Goal: Contribute content: Contribute content

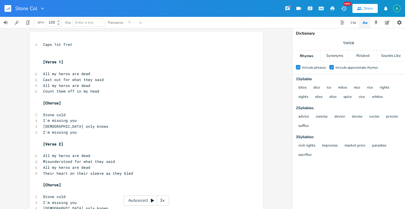
type input "Stone Cold"
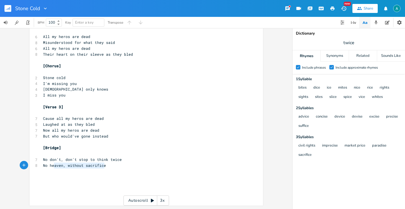
type textarea "No don't, don't stop to think twice No heaven, without sacrifice"
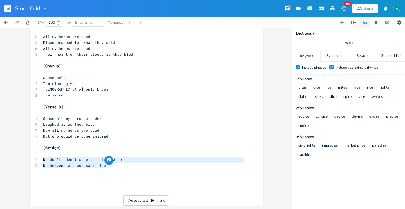
drag, startPoint x: 106, startPoint y: 168, endPoint x: 28, endPoint y: 157, distance: 78.2
click at [30, 157] on div "No don't, don't stop to think twice No heaven, without sacrifice x 4 Capo 1st f…" at bounding box center [147, 58] width 234 height 293
click at [121, 179] on pre "​" at bounding box center [143, 177] width 203 height 6
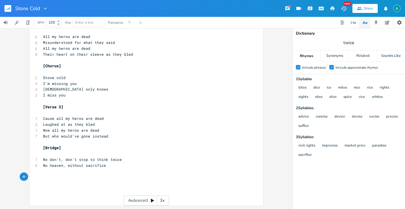
paste textarea "twice No heaven, without sacrifice"
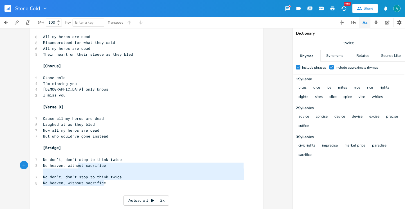
type textarea "[Bridge] No don't, don't stop to think twice No heaven, without sacrifice No do…"
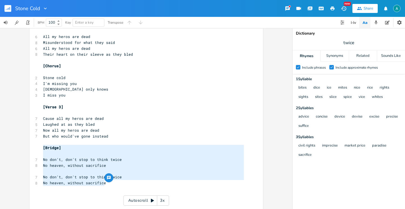
drag, startPoint x: 108, startPoint y: 181, endPoint x: 31, endPoint y: 146, distance: 84.4
click at [34, 148] on div "[Bridge] No don't, don't stop to think twice No heaven, without sacrifice No do…" at bounding box center [147, 61] width 234 height 299
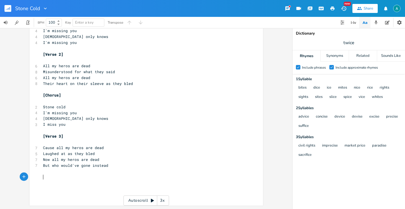
scroll to position [89, 0]
click at [73, 128] on pre "​" at bounding box center [143, 131] width 203 height 6
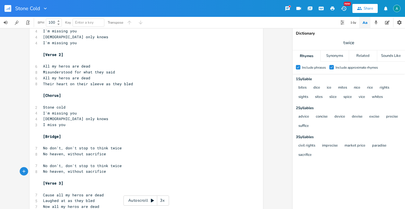
scroll to position [0, 0]
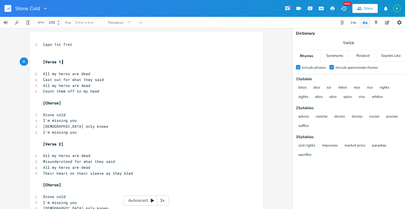
click at [67, 62] on pre "[Verse 1]" at bounding box center [143, 62] width 203 height 6
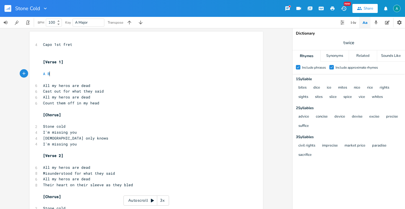
scroll to position [0, 7]
type textarea "A B C'"
type textarea "#m,"
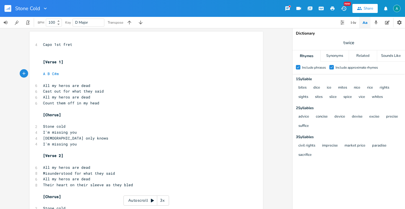
click at [70, 71] on pre "A B C#m" at bounding box center [143, 74] width 203 height 6
type textarea "A B C#m"
click at [70, 71] on pre "A B C#m" at bounding box center [143, 74] width 203 height 6
click at [77, 158] on pre "[Verse 2]" at bounding box center [143, 156] width 203 height 6
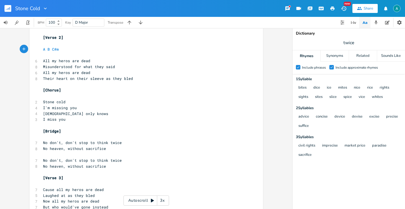
scroll to position [122, 0]
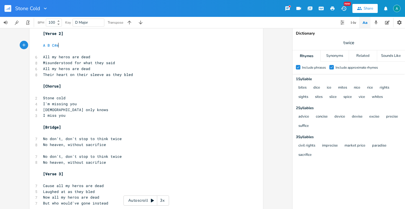
click at [75, 179] on pre "​" at bounding box center [143, 180] width 203 height 6
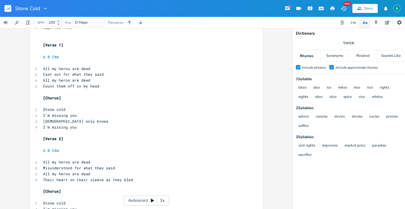
scroll to position [0, 0]
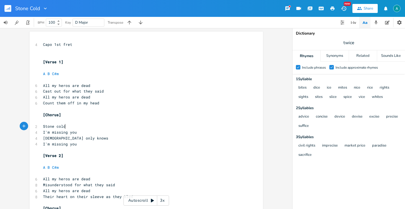
click at [95, 124] on pre "Stone cold" at bounding box center [143, 127] width 203 height 6
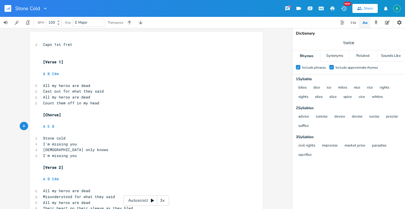
scroll to position [0, 12]
type textarea "A E B F#"
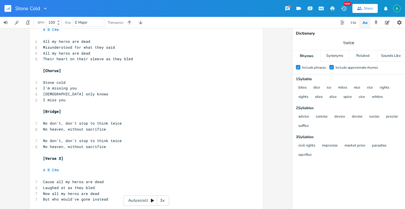
scroll to position [183, 0]
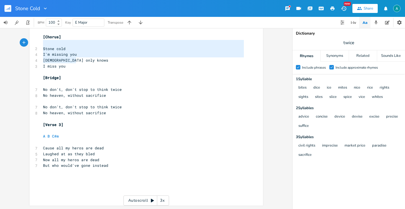
drag, startPoint x: 80, startPoint y: 63, endPoint x: 37, endPoint y: 40, distance: 48.9
click at [37, 40] on div "Stone cold I'm missing you [DEMOGRAPHIC_DATA] only knows x 4 Capo 1st fret ​ ​ …" at bounding box center [147, 26] width 234 height 357
type textarea "Stone cold I'm missing you [DEMOGRAPHIC_DATA] only knows"
click at [73, 58] on span "[DEMOGRAPHIC_DATA] only knows" at bounding box center [75, 60] width 65 height 5
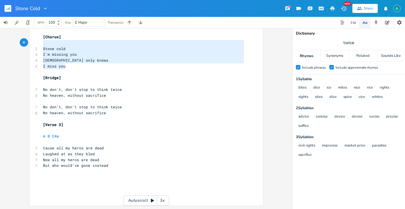
type textarea "[Chorus] Stone cold I'm missing you [DEMOGRAPHIC_DATA] only knows I miss you"
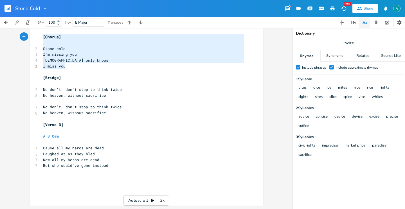
drag, startPoint x: 71, startPoint y: 68, endPoint x: 29, endPoint y: 36, distance: 52.5
click at [30, 36] on div "[Chorus] Stone cold I'm missing you [DEMOGRAPHIC_DATA] only knows I miss you x …" at bounding box center [147, 26] width 234 height 357
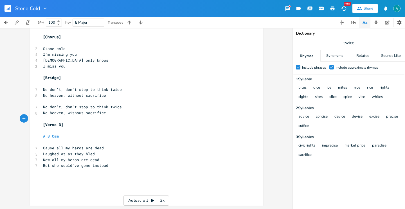
click at [121, 117] on pre "​" at bounding box center [143, 119] width 203 height 6
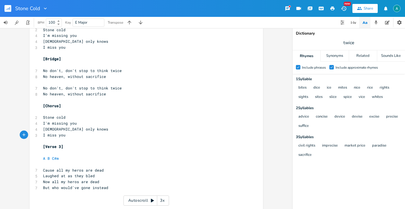
scroll to position [224, 0]
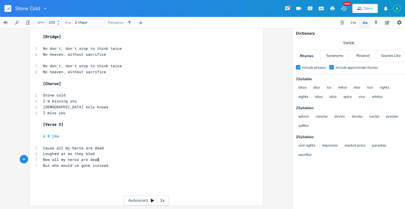
click at [143, 162] on pre "Now all my heros are dead" at bounding box center [143, 160] width 203 height 6
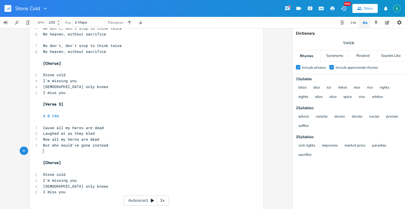
click at [49, 151] on pre "​" at bounding box center [143, 151] width 203 height 6
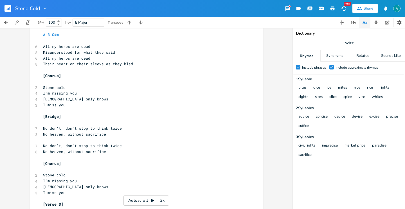
scroll to position [0, 0]
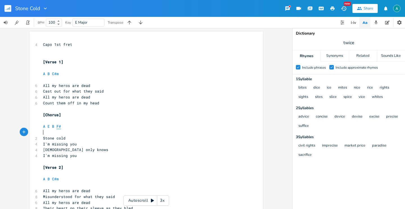
type textarea "F#"
drag, startPoint x: 64, startPoint y: 130, endPoint x: 58, endPoint y: 129, distance: 6.7
click at [54, 129] on pre "​" at bounding box center [143, 132] width 203 height 6
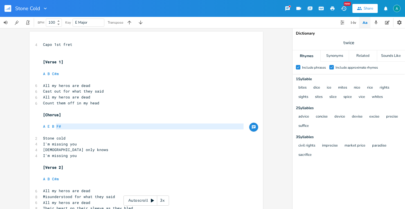
click at [76, 129] on pre "A E B F#" at bounding box center [143, 127] width 203 height 6
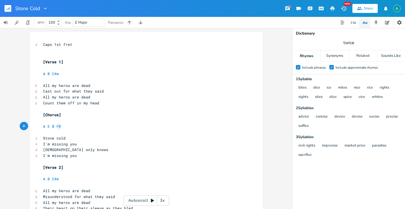
click at [76, 129] on pre "A E B F#" at bounding box center [143, 127] width 203 height 6
type textarea "A E B F#"
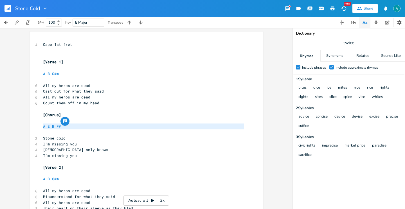
click at [76, 129] on pre "A E B F#" at bounding box center [143, 127] width 203 height 6
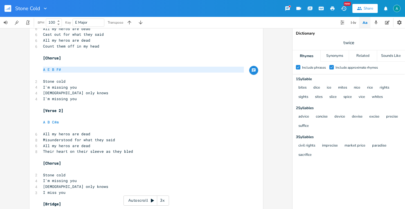
scroll to position [123, 0]
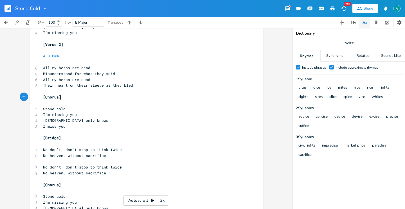
click at [78, 97] on pre "[Chorus]" at bounding box center [143, 97] width 203 height 6
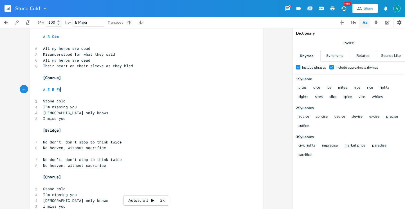
scroll to position [235, 0]
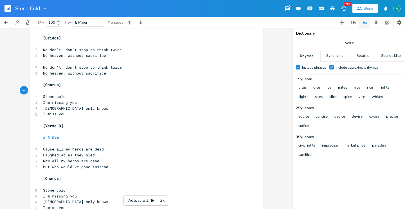
click at [94, 93] on pre "​" at bounding box center [143, 91] width 203 height 6
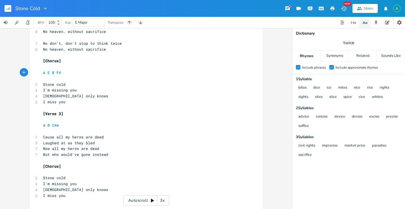
scroll to position [283, 0]
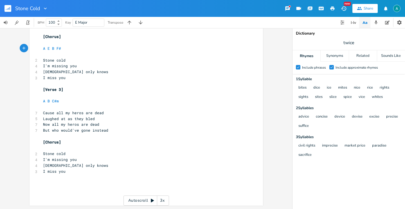
click at [70, 151] on pre "Stone cold" at bounding box center [143, 154] width 203 height 6
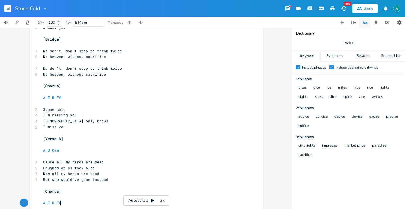
scroll to position [225, 0]
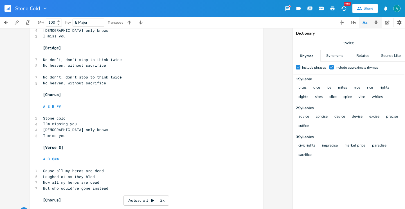
click at [378, 21] on icon "button" at bounding box center [376, 22] width 5 height 5
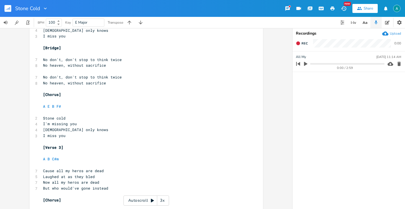
click at [391, 29] on div "Recordings Upload Rec 0:00 All My [DATE] 11:14 AM 0:00 / 2:59" at bounding box center [349, 118] width 113 height 181
click at [391, 32] on div "Upload" at bounding box center [395, 33] width 11 height 5
click at [400, 86] on icon "button" at bounding box center [399, 84] width 3 height 4
click at [13, 10] on button "button" at bounding box center [10, 9] width 11 height 14
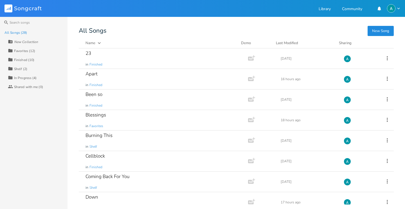
click at [39, 59] on div "Collection Finished (10)" at bounding box center [38, 59] width 60 height 9
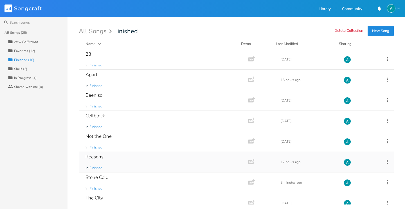
click at [150, 170] on div "Reasons in Finished" at bounding box center [163, 162] width 154 height 20
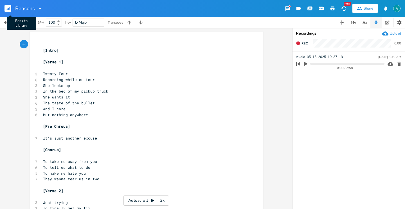
click at [9, 8] on rect "button" at bounding box center [8, 8] width 7 height 7
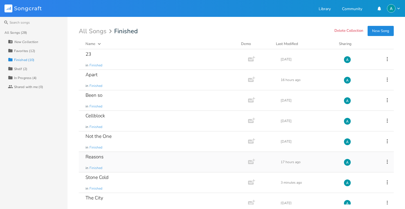
click at [387, 163] on icon at bounding box center [387, 162] width 1 height 4
click at [356, 154] on span "[PERSON_NAME]" at bounding box center [348, 156] width 15 height 4
click at [140, 156] on div "Reasons in Finished" at bounding box center [163, 162] width 154 height 20
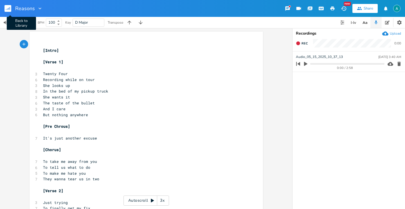
click at [8, 10] on rect "button" at bounding box center [8, 8] width 7 height 7
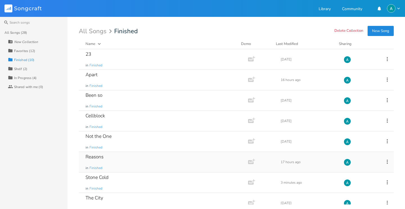
click at [384, 164] on icon at bounding box center [387, 162] width 6 height 6
click at [371, 154] on li "[PERSON_NAME]" at bounding box center [361, 156] width 45 height 10
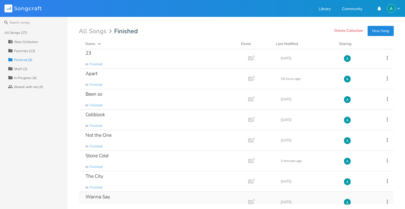
scroll to position [2, 0]
click at [25, 69] on div "Shelf (2)" at bounding box center [20, 68] width 13 height 3
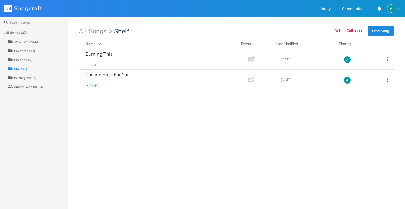
scroll to position [0, 0]
click at [148, 50] on div "Burning This in Shelf" at bounding box center [163, 59] width 154 height 20
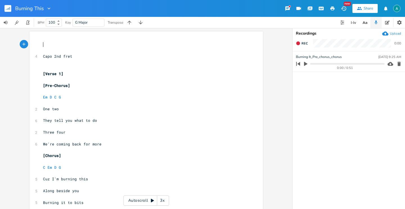
click at [309, 62] on button "button" at bounding box center [305, 63] width 7 height 9
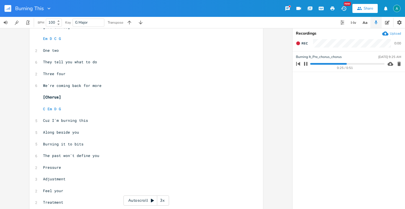
scroll to position [119, 0]
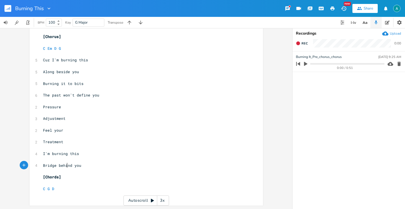
click at [65, 165] on span "Bridge behind you" at bounding box center [62, 165] width 38 height 5
type textarea "Bridge behind you"
click at [65, 165] on span "Bridge behind you" at bounding box center [62, 165] width 38 height 5
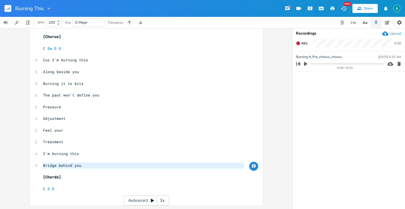
click at [51, 73] on span "Along beside you" at bounding box center [61, 71] width 36 height 5
type textarea "Along"
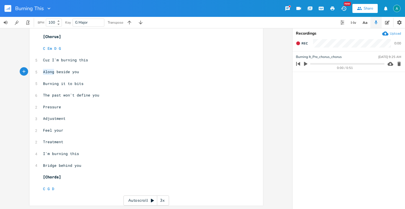
click at [51, 73] on span "Along beside you" at bounding box center [61, 71] width 36 height 5
type textarea "Along"
click at [51, 73] on span "Along beside you" at bounding box center [61, 71] width 36 height 5
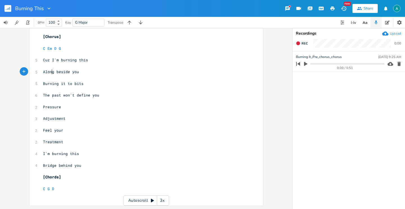
click at [51, 73] on span "Along beside you" at bounding box center [61, 71] width 36 height 5
type textarea "Along beside you"
click at [51, 73] on span "Along beside you" at bounding box center [61, 71] width 36 height 5
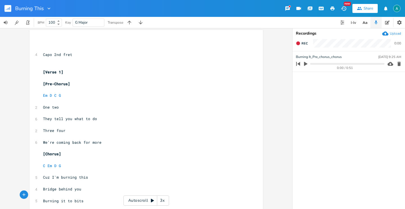
scroll to position [0, 0]
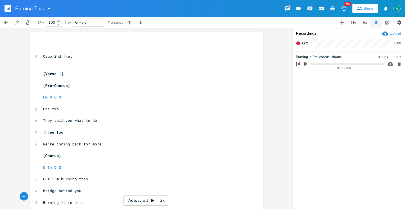
click at [8, 13] on button "button" at bounding box center [10, 9] width 11 height 14
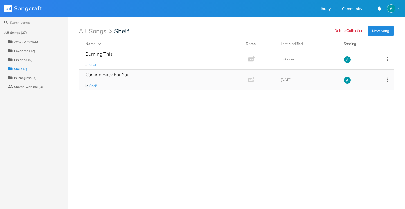
click at [149, 86] on div "Coming Back For You in Shelf" at bounding box center [163, 80] width 154 height 20
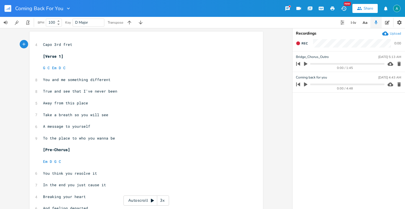
click at [305, 84] on icon "button" at bounding box center [305, 84] width 3 height 4
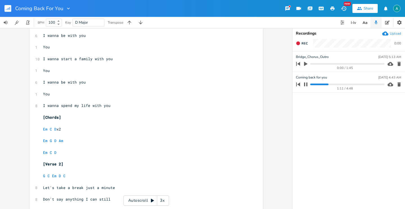
scroll to position [200, 0]
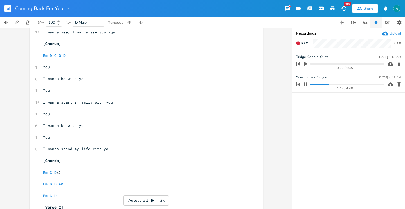
click at [306, 85] on icon "button" at bounding box center [306, 84] width 5 height 5
click at [56, 79] on span "I wanna be with you" at bounding box center [64, 78] width 43 height 5
type textarea "I wanna be with you"
click at [56, 79] on span "I wanna be with you" at bounding box center [64, 78] width 43 height 5
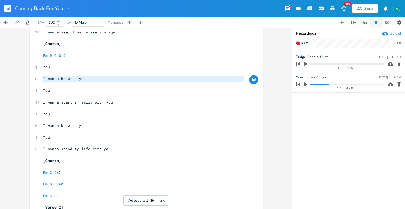
click at [42, 81] on pre "I wanna be with you" at bounding box center [143, 79] width 203 height 6
type textarea "wanna be with you"
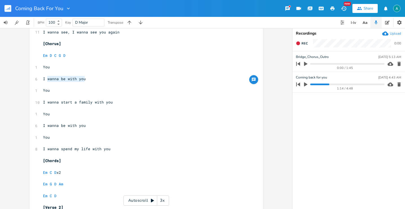
drag, startPoint x: 45, startPoint y: 80, endPoint x: 89, endPoint y: 82, distance: 43.9
type textarea "'ll b e"
type textarea "e"
type textarea "e coming back for you"
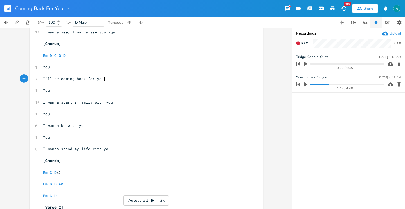
scroll to position [0, 37]
click at [305, 84] on icon "button" at bounding box center [305, 84] width 3 height 4
drag, startPoint x: 58, startPoint y: 102, endPoint x: 112, endPoint y: 103, distance: 53.8
click at [112, 103] on pre "I wanna start a family with you" at bounding box center [143, 102] width 203 height 6
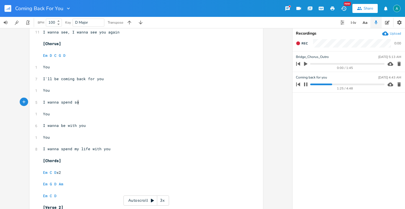
type textarea "spend soe"
type textarea "me time to with"
type textarea "with you"
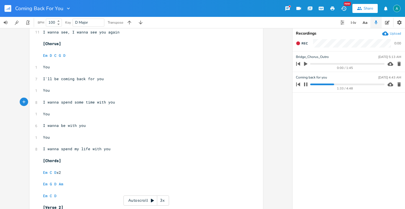
click at [89, 79] on span "I'll be coming back for you" at bounding box center [73, 78] width 61 height 5
type textarea "I'll be coming back for you"
click at [89, 79] on span "I'll be coming back for you" at bounding box center [73, 78] width 61 height 5
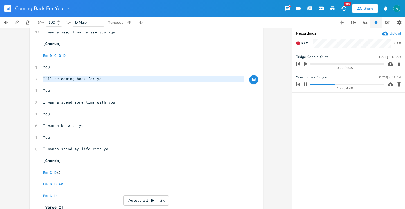
click at [71, 127] on span "I wanna be with you" at bounding box center [64, 125] width 43 height 5
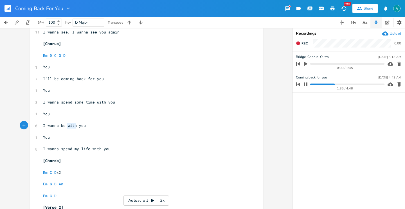
click at [71, 127] on span "I wanna be with you" at bounding box center [64, 125] width 43 height 5
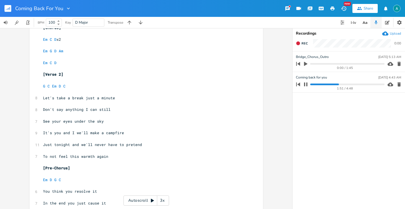
scroll to position [341, 0]
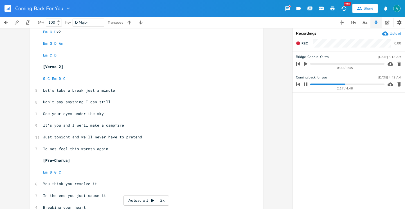
type textarea "I wanna be with you"
drag, startPoint x: 308, startPoint y: 84, endPoint x: 298, endPoint y: 86, distance: 10.0
click at [307, 84] on icon "button" at bounding box center [306, 84] width 5 height 5
click at [94, 101] on span "Don't say anything I can still" at bounding box center [77, 101] width 68 height 5
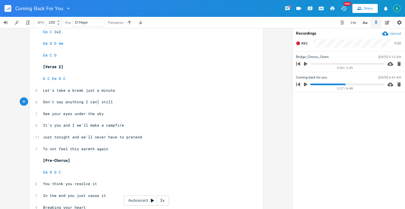
type textarea "'t"
click at [95, 113] on span "See your eyes under the sky" at bounding box center [73, 113] width 61 height 5
type textarea "dark"
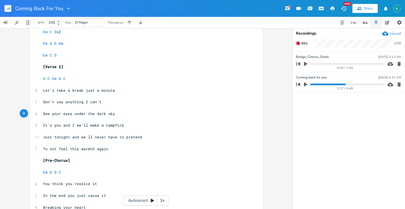
click at [307, 82] on icon "button" at bounding box center [305, 84] width 5 height 5
click at [306, 88] on button "button" at bounding box center [305, 84] width 7 height 9
type textarea "Just tonight"
drag, startPoint x: 42, startPoint y: 138, endPoint x: 67, endPoint y: 138, distance: 25.3
click at [67, 138] on span "Just tonight and we'll never have to pretend" at bounding box center [92, 137] width 99 height 5
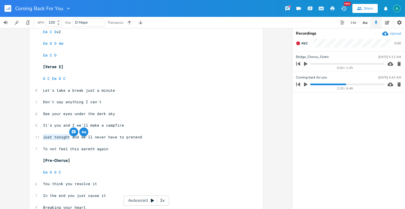
click at [63, 139] on pre "Just tonight and we'll never have to pretend" at bounding box center [143, 137] width 203 height 6
type textarea "to see"
click at [71, 136] on span "Just to see and we'll never have to pretend" at bounding box center [91, 137] width 97 height 5
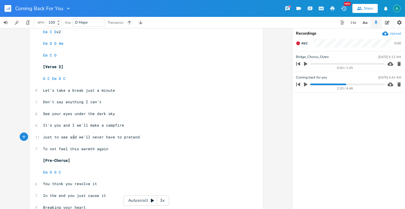
type textarea "and"
click at [71, 136] on span "Just to see and we'll never have to pretend" at bounding box center [91, 137] width 97 height 5
type textarea ","
click at [71, 126] on span "It's you and I we'll make a campfire" at bounding box center [83, 125] width 81 height 5
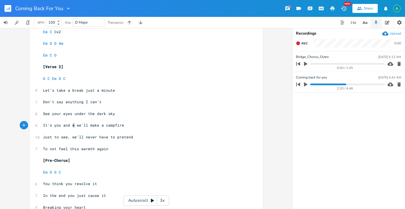
type textarea "me"
click at [71, 138] on span "Just to see, we'll never have to pretend" at bounding box center [88, 137] width 90 height 5
type textarea "and"
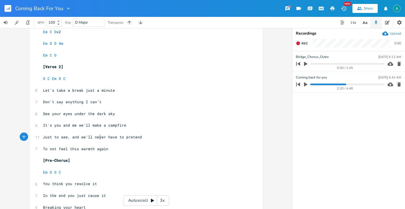
click at [99, 138] on span "Just to see, and we'll never have to pretend" at bounding box center [92, 137] width 99 height 5
type textarea "never"
click at [95, 138] on span "Just to see, and we'll never have to pretend" at bounding box center [92, 137] width 99 height 5
click at [94, 138] on span "Just to see, and we'll never have to pretend" at bounding box center [92, 137] width 99 height 5
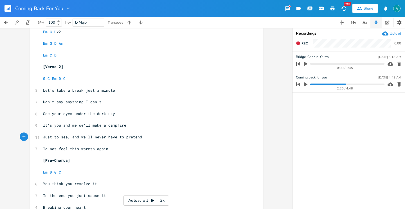
click at [108, 138] on span "Just to see, and we'll never have to pretend" at bounding box center [92, 137] width 99 height 5
type textarea "have"
click at [108, 138] on span "Just to see, and we'll never have to pretend" at bounding box center [92, 137] width 99 height 5
type textarea "have t"
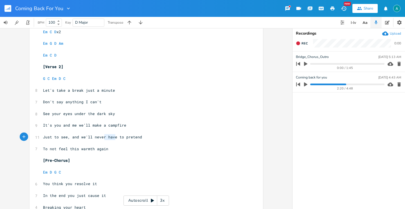
drag, startPoint x: 105, startPoint y: 139, endPoint x: 118, endPoint y: 139, distance: 13.2
click at [118, 139] on span "Just to see, and we'll never have to pretend" at bounding box center [92, 137] width 99 height 5
type textarea "have to"
drag, startPoint x: 119, startPoint y: 139, endPoint x: 104, endPoint y: 138, distance: 14.9
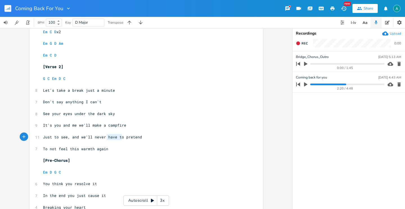
click at [104, 138] on span "Just to see, and we'll never have to pretend" at bounding box center [92, 137] width 99 height 5
type textarea "have to"
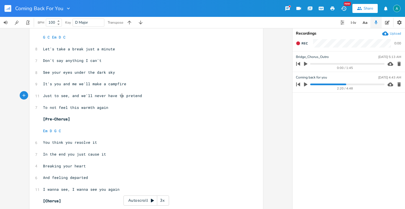
scroll to position [387, 0]
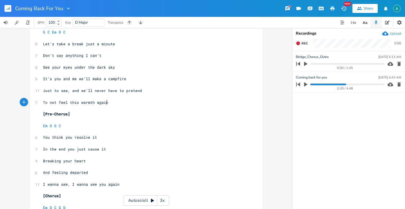
click at [120, 104] on pre "To not feel this warmth again" at bounding box center [143, 103] width 203 height 6
click at [83, 34] on pre "G C Em D C" at bounding box center [143, 32] width 203 height 6
type textarea "D"
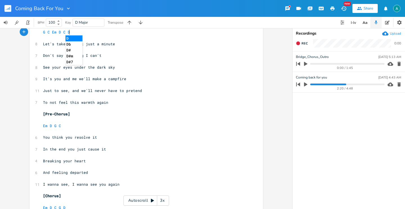
click at [130, 123] on div "4 Capo 3rd fret ​ [Verse 1] ​ G C Em D C ​ 8 You and me something different ​ 8…" at bounding box center [143, 56] width 203 height 802
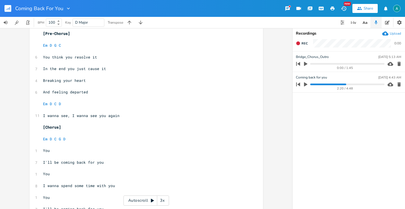
scroll to position [77, 0]
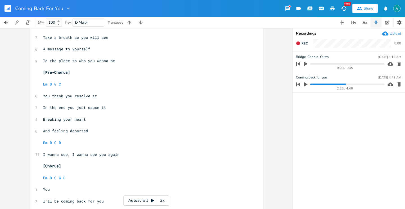
click at [81, 143] on pre "Em D C D" at bounding box center [143, 143] width 203 height 6
type textarea "D"
click at [81, 143] on pre "Em D C D" at bounding box center [143, 143] width 203 height 6
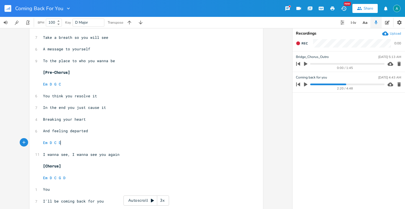
type textarea "Em D C D"
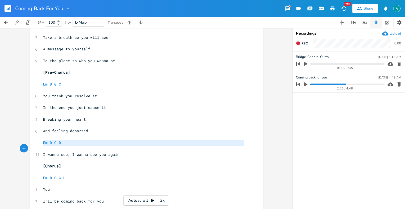
click at [81, 143] on pre "Em D C D" at bounding box center [143, 143] width 203 height 6
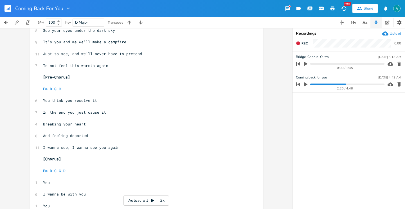
scroll to position [425, 0]
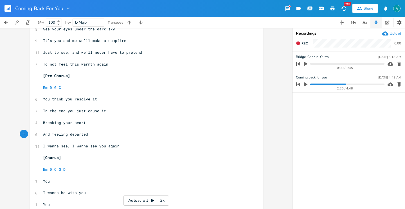
click at [99, 136] on pre "And feeling departed" at bounding box center [143, 134] width 203 height 6
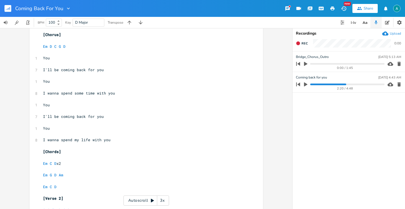
scroll to position [243, 0]
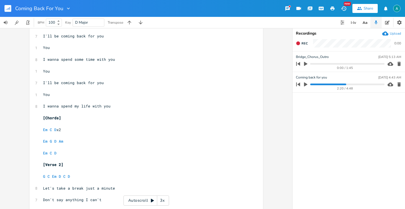
click at [88, 154] on pre "Em C D" at bounding box center [143, 153] width 203 height 6
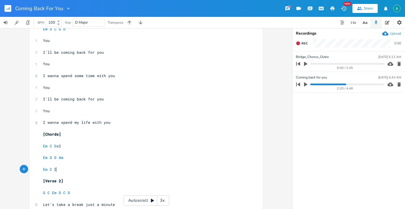
scroll to position [195, 0]
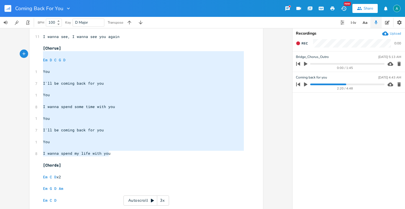
type textarea "[Chorus] Em D C G D You I'll be coming back for you You I wanna spend some time…"
drag, startPoint x: 118, startPoint y: 155, endPoint x: 30, endPoint y: 48, distance: 138.3
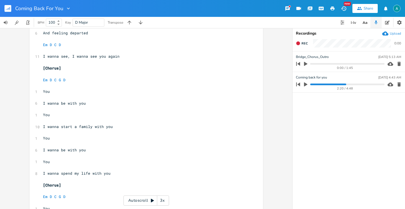
scroll to position [528, 0]
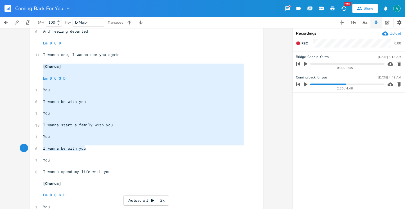
type textarea "[Chorus] Em D C G D You I wanna be with you You I wanna start a family with you…"
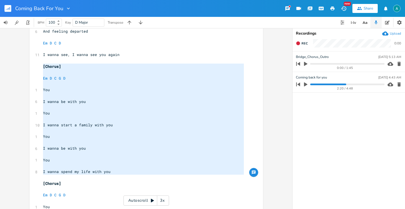
drag, startPoint x: 41, startPoint y: 64, endPoint x: 114, endPoint y: 177, distance: 134.5
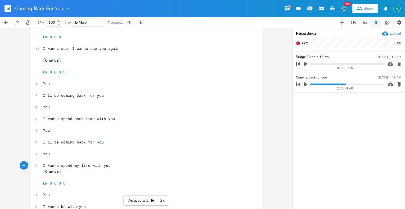
scroll to position [498, 0]
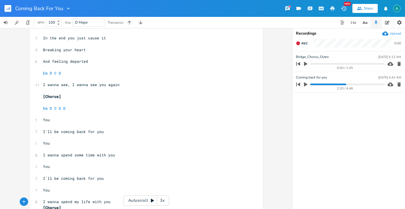
type textarea "[Chorus] Em D C G D You I wanna be with you You I wanna start a family with you…"
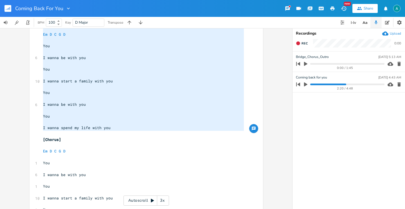
scroll to position [625, 0]
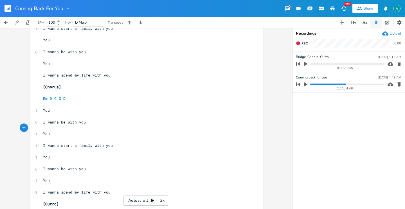
click at [113, 130] on pre "​" at bounding box center [143, 128] width 203 height 6
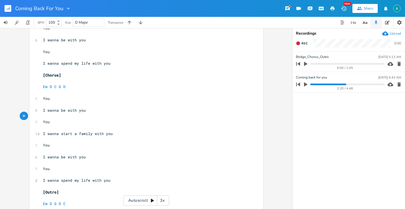
scroll to position [657, 0]
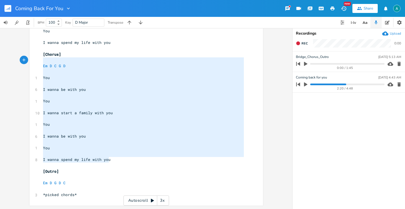
type textarea "[Chorus] Em D C G D You I wanna be with you You I wanna start a family with you…"
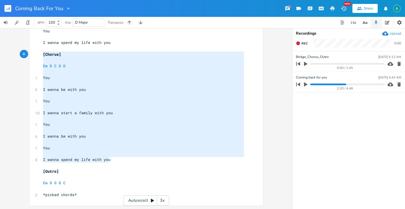
drag, startPoint x: 109, startPoint y: 154, endPoint x: 35, endPoint y: 54, distance: 123.9
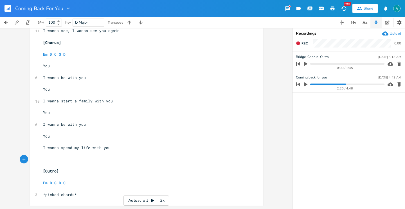
scroll to position [552, 0]
type textarea "56"
type textarea "[]"
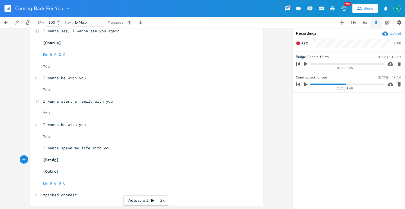
type textarea "Bridge"
click at [308, 66] on icon "button" at bounding box center [305, 63] width 5 height 5
click at [92, 165] on pre "​" at bounding box center [143, 166] width 203 height 6
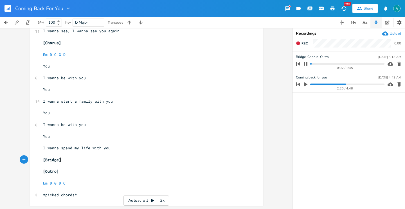
click at [95, 158] on pre "[Bridge]" at bounding box center [143, 160] width 203 height 6
click at [309, 63] on button "button" at bounding box center [305, 63] width 7 height 9
click at [306, 65] on icon "button" at bounding box center [305, 63] width 5 height 5
click at [323, 64] on progress at bounding box center [347, 64] width 74 height 2
click at [335, 66] on div "0:17 / 1:45" at bounding box center [339, 63] width 90 height 9
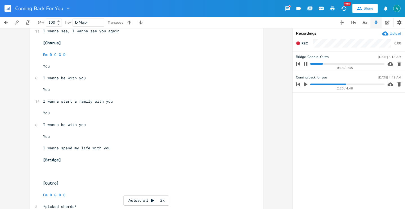
click at [338, 62] on div "0:18 / 1:45" at bounding box center [339, 63] width 90 height 9
click at [340, 64] on progress at bounding box center [347, 64] width 74 height 2
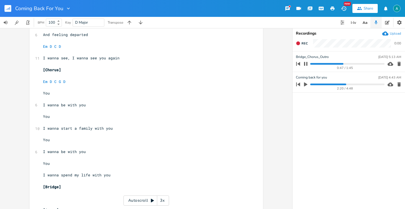
scroll to position [564, 0]
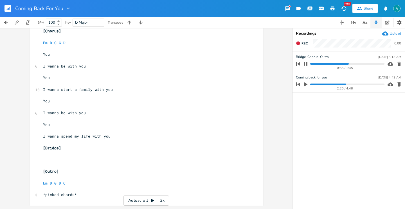
click at [400, 63] on icon "button" at bounding box center [399, 64] width 3 height 4
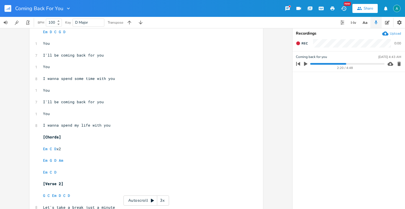
scroll to position [189, 0]
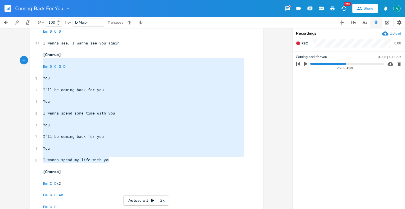
type textarea "[Chorus] Em D C G D You I'll be coming back for you You I wanna spend some time…"
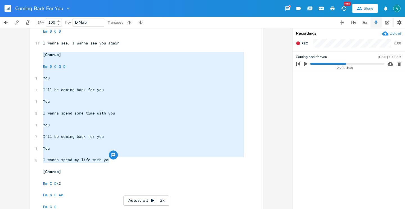
drag, startPoint x: 124, startPoint y: 159, endPoint x: 37, endPoint y: 53, distance: 136.8
click at [37, 53] on div "[Chorus] Em D C G D You I'll be coming back for you You I wanna spend some time…" at bounding box center [147, 212] width 234 height 738
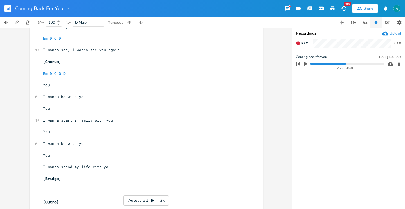
scroll to position [564, 0]
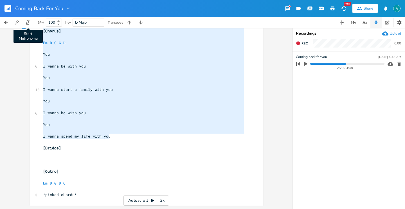
type textarea "[Chorus] Em D C G D You I wanna be with you You I wanna start a family with you…"
drag, startPoint x: 113, startPoint y: 137, endPoint x: 24, endPoint y: 32, distance: 137.6
click at [24, 32] on div "[Chorus] Em D C G D You I wanna be with you You I wanna start a family with you…" at bounding box center [146, 118] width 292 height 181
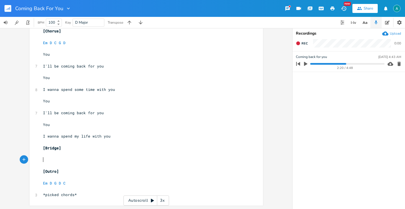
click at [83, 158] on pre "​" at bounding box center [143, 160] width 203 height 6
click at [397, 31] on div "Upload" at bounding box center [395, 33] width 11 height 5
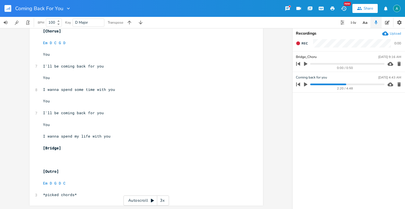
type input "Bridge_Chorus"
type textarea "[Outro] Em D G D C *picked chords*"
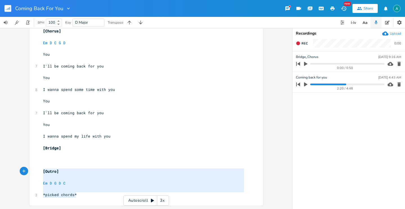
drag, startPoint x: 86, startPoint y: 194, endPoint x: 25, endPoint y: 169, distance: 65.8
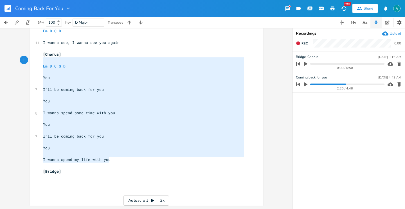
type textarea "[Chorus] Em D C G D You I'll be coming back for you You I wanna spend some time…"
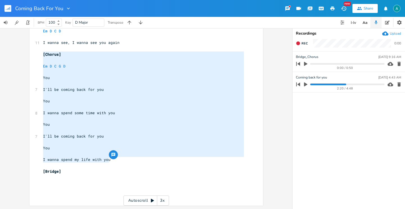
drag, startPoint x: 115, startPoint y: 162, endPoint x: 29, endPoint y: 56, distance: 137.2
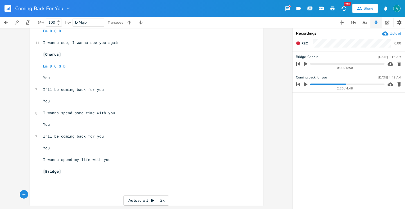
click at [59, 194] on pre "​" at bounding box center [143, 195] width 203 height 6
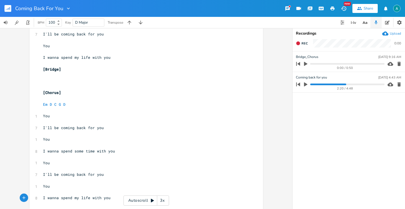
click at [55, 80] on pre "​" at bounding box center [143, 81] width 203 height 6
type textarea "C G Em D"
click at [302, 64] on icon "button" at bounding box center [298, 64] width 8 height 8
click at [305, 64] on icon "button" at bounding box center [305, 64] width 3 height 4
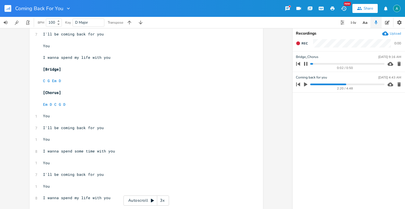
scroll to position [0, 0]
click at [121, 84] on pre "​" at bounding box center [143, 87] width 203 height 6
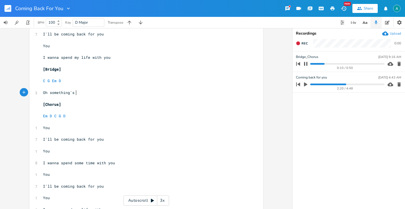
scroll to position [0, 27]
type textarea "Oh something's isn't right with you"
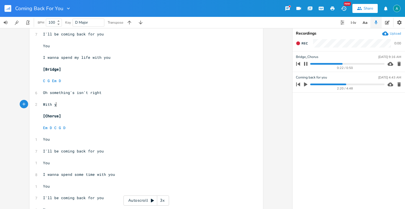
type textarea "With you"
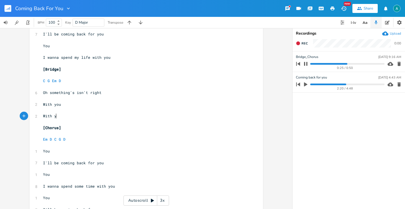
type textarea "With you"
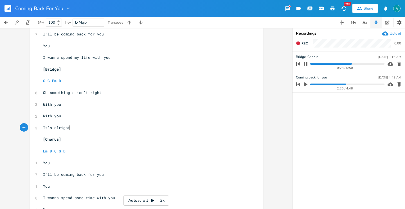
type textarea "It's alright"
click at [92, 107] on pre "​" at bounding box center [143, 110] width 203 height 6
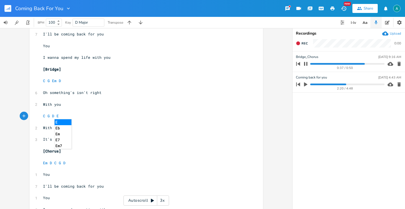
type textarea "C G D Em"
click at [131, 141] on pre "It's alright" at bounding box center [143, 139] width 203 height 6
type textarea "to let me in again"
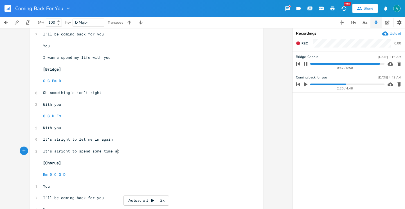
type textarea "It's alright to spend some time again"
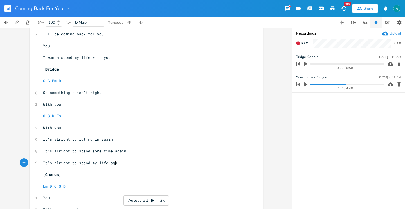
type textarea "It's alright to spend my life again"
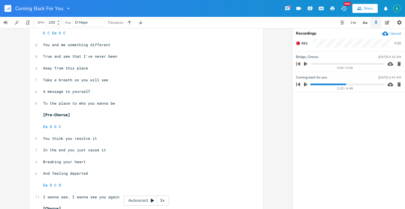
scroll to position [0, 0]
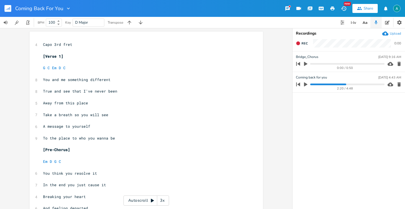
click at [5, 9] on rect "button" at bounding box center [8, 8] width 7 height 7
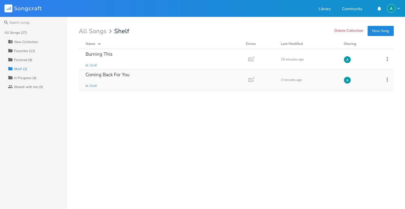
click at [389, 81] on icon at bounding box center [387, 80] width 6 height 6
click at [361, 107] on span "Collection Collections" at bounding box center [355, 108] width 23 height 4
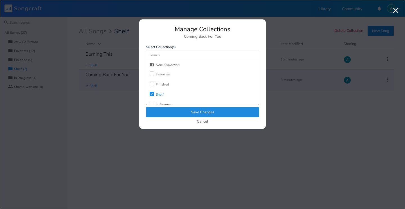
click at [151, 92] on icon "Check" at bounding box center [151, 93] width 3 height 3
click at [150, 83] on div at bounding box center [152, 84] width 5 height 5
click at [167, 109] on button "Save Changes" at bounding box center [202, 112] width 113 height 10
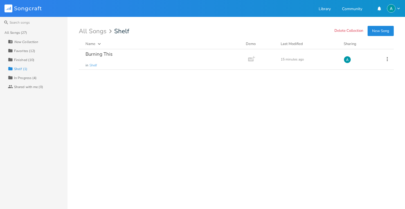
click at [39, 61] on div "Collection Finished (10)" at bounding box center [38, 59] width 60 height 9
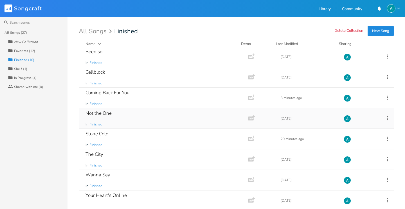
scroll to position [50, 0]
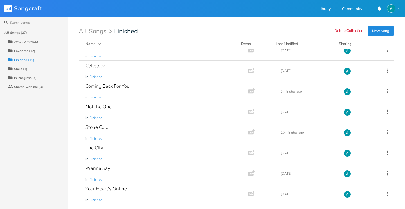
click at [44, 76] on div "Collection In Progress (4)" at bounding box center [38, 77] width 60 height 9
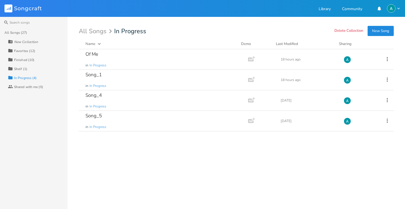
scroll to position [0, 0]
click at [117, 59] on div "Of Me in In Progress" at bounding box center [163, 59] width 154 height 20
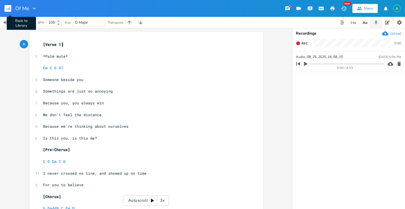
click at [7, 10] on rect "button" at bounding box center [8, 8] width 7 height 7
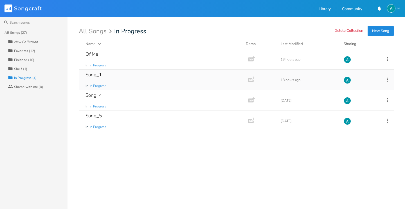
click at [124, 81] on div "Song_1 in In Progress" at bounding box center [163, 80] width 154 height 20
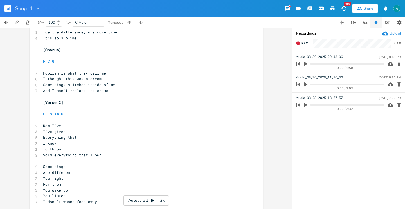
scroll to position [182, 0]
click at [46, 196] on span "You listen" at bounding box center [54, 195] width 23 height 5
type textarea "Don'T"
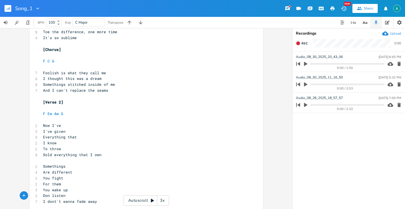
scroll to position [0, 10]
type textarea "t"
click at [66, 137] on span "Everything that" at bounding box center [60, 137] width 34 height 5
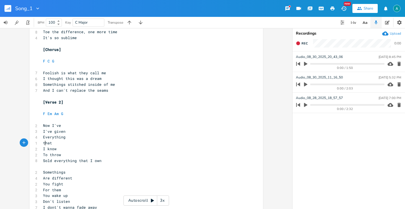
type textarea "T"
type textarea "I"
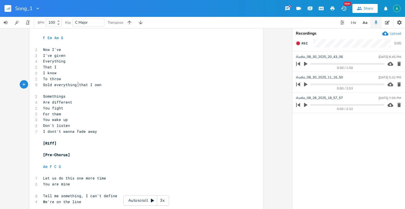
click at [76, 84] on span "Sold everything that I own" at bounding box center [72, 84] width 59 height 5
type textarea "all"
click at [64, 87] on pre "Sold everything all that I own" at bounding box center [143, 85] width 203 height 6
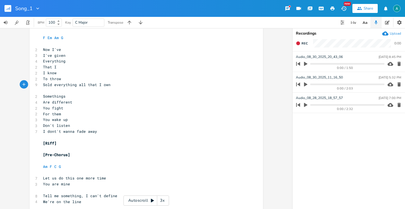
type textarea "everything"
click at [64, 87] on pre "Sold everything all that I own" at bounding box center [143, 85] width 203 height 6
type textarea "everything"
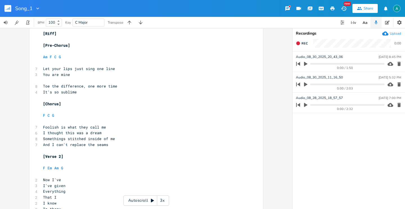
scroll to position [423, 0]
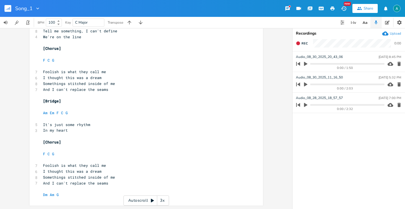
click at [66, 195] on pre "Dm Am G" at bounding box center [143, 195] width 203 height 6
type textarea "Dm Am G"
click at [66, 194] on pre "Dm Am G" at bounding box center [143, 195] width 203 height 6
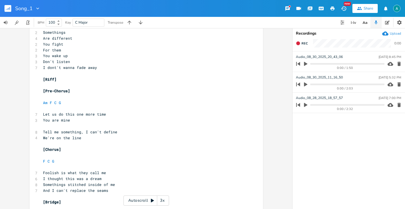
scroll to position [335, 0]
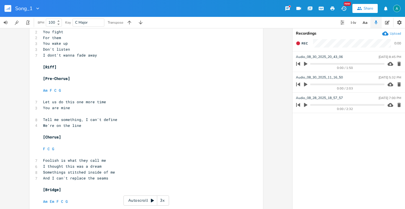
drag, startPoint x: 125, startPoint y: 177, endPoint x: 125, endPoint y: 182, distance: 4.8
click at [125, 178] on pre "And I can't replace the seams" at bounding box center [143, 178] width 203 height 6
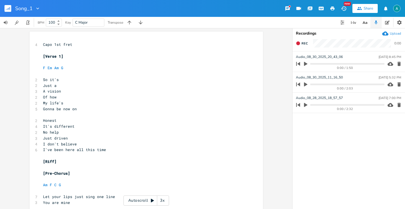
scroll to position [152, 0]
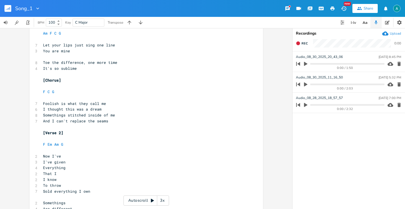
click at [396, 33] on div "Upload" at bounding box center [395, 33] width 11 height 5
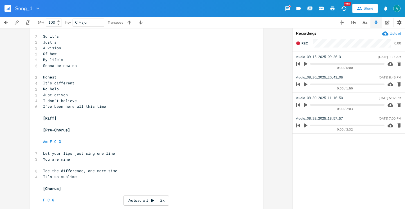
scroll to position [0, 0]
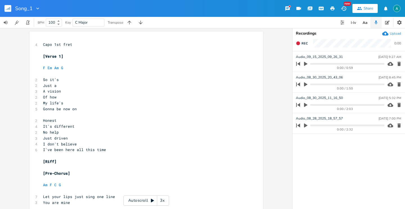
click at [7, 8] on rect "button" at bounding box center [8, 8] width 7 height 7
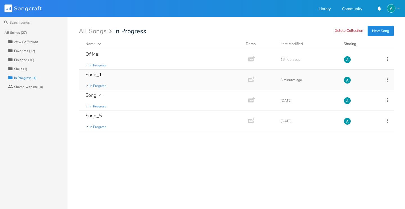
click at [178, 83] on div "Song_1 in In Progress" at bounding box center [163, 80] width 154 height 20
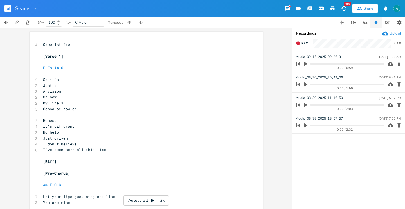
type input "Seams"
click at [8, 5] on rect "button" at bounding box center [8, 8] width 7 height 7
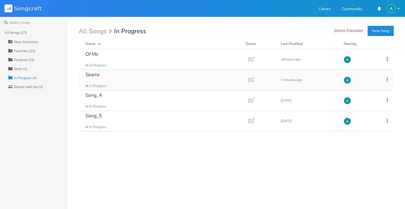
click at [387, 80] on icon at bounding box center [387, 79] width 1 height 4
click at [352, 106] on span "Collection Collections" at bounding box center [355, 108] width 23 height 4
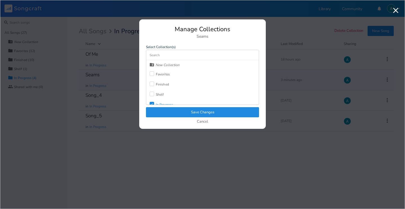
click at [155, 80] on div "Finished" at bounding box center [159, 84] width 19 height 10
click at [155, 99] on label "Check" at bounding box center [153, 100] width 6 height 6
click at [158, 108] on button "Save Changes" at bounding box center [202, 112] width 113 height 10
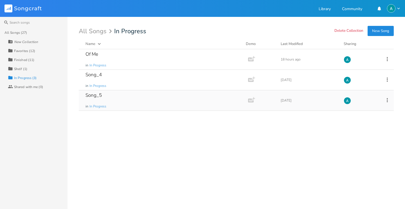
click at [119, 104] on div "Song_5 in In Progress" at bounding box center [163, 100] width 154 height 20
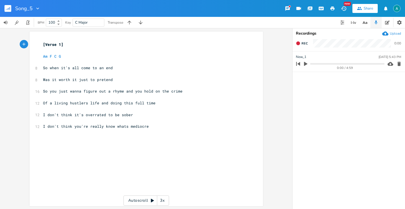
click at [306, 64] on icon "button" at bounding box center [305, 64] width 3 height 4
click at [324, 63] on progress at bounding box center [347, 64] width 74 height 2
click at [9, 9] on rect "button" at bounding box center [8, 8] width 7 height 7
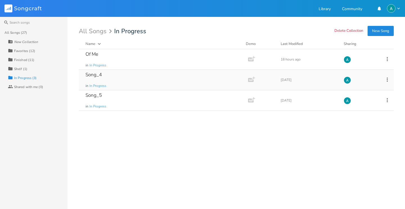
click at [127, 80] on div "Song_4 in In Progress" at bounding box center [163, 80] width 154 height 20
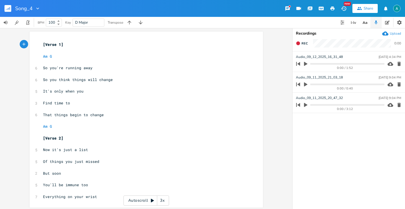
click at [304, 64] on icon "button" at bounding box center [305, 63] width 5 height 5
click at [9, 7] on rect "button" at bounding box center [8, 8] width 7 height 7
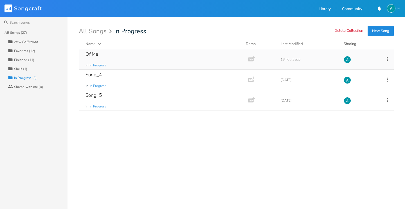
click at [125, 53] on div "Of Me in In Progress" at bounding box center [163, 59] width 154 height 20
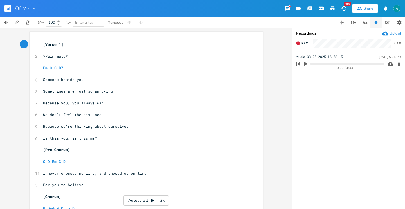
click at [9, 11] on rect "button" at bounding box center [8, 8] width 7 height 7
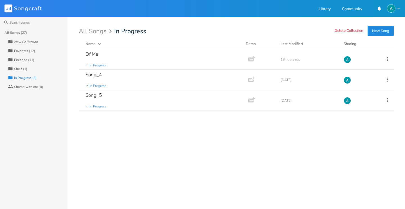
click at [31, 67] on div "Collection Shelf (1)" at bounding box center [38, 68] width 60 height 9
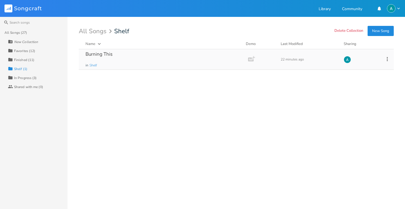
click at [203, 61] on div "Burning This in Shelf" at bounding box center [163, 59] width 154 height 20
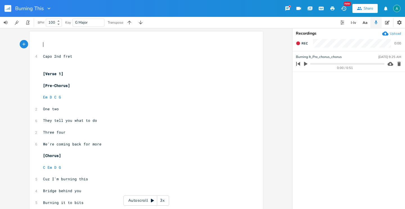
click at [303, 66] on button "button" at bounding box center [305, 63] width 7 height 9
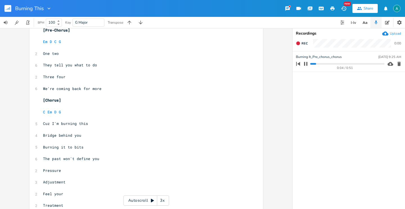
scroll to position [21, 0]
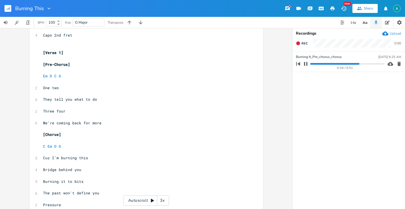
click at [7, 6] on rect "button" at bounding box center [8, 8] width 7 height 7
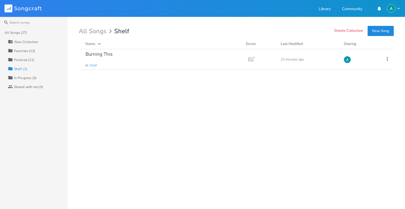
click at [41, 57] on div "Collection Finished (11)" at bounding box center [38, 59] width 60 height 9
